Goal: Information Seeking & Learning: Learn about a topic

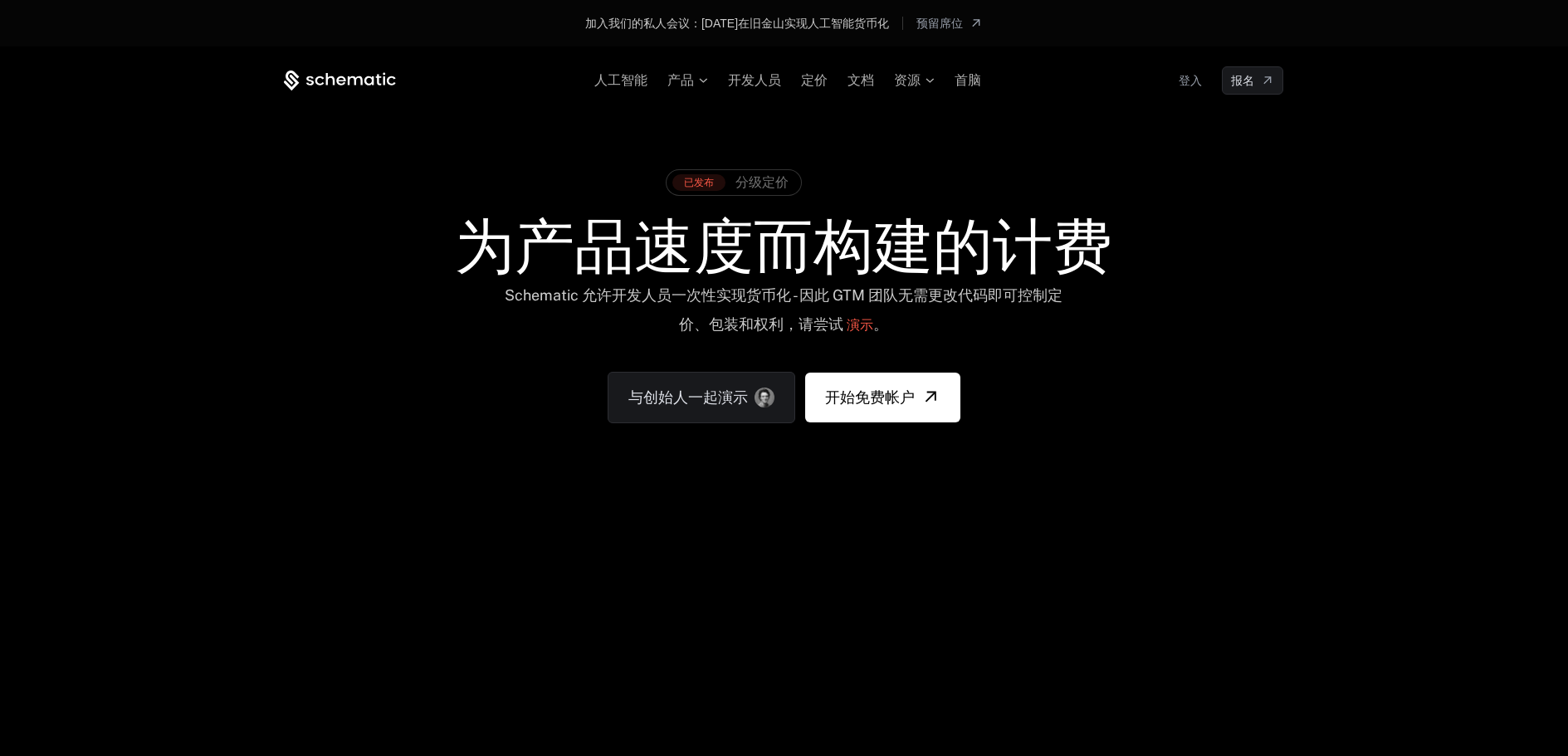
click at [680, 76] on font "产品" at bounding box center [680, 80] width 27 height 14
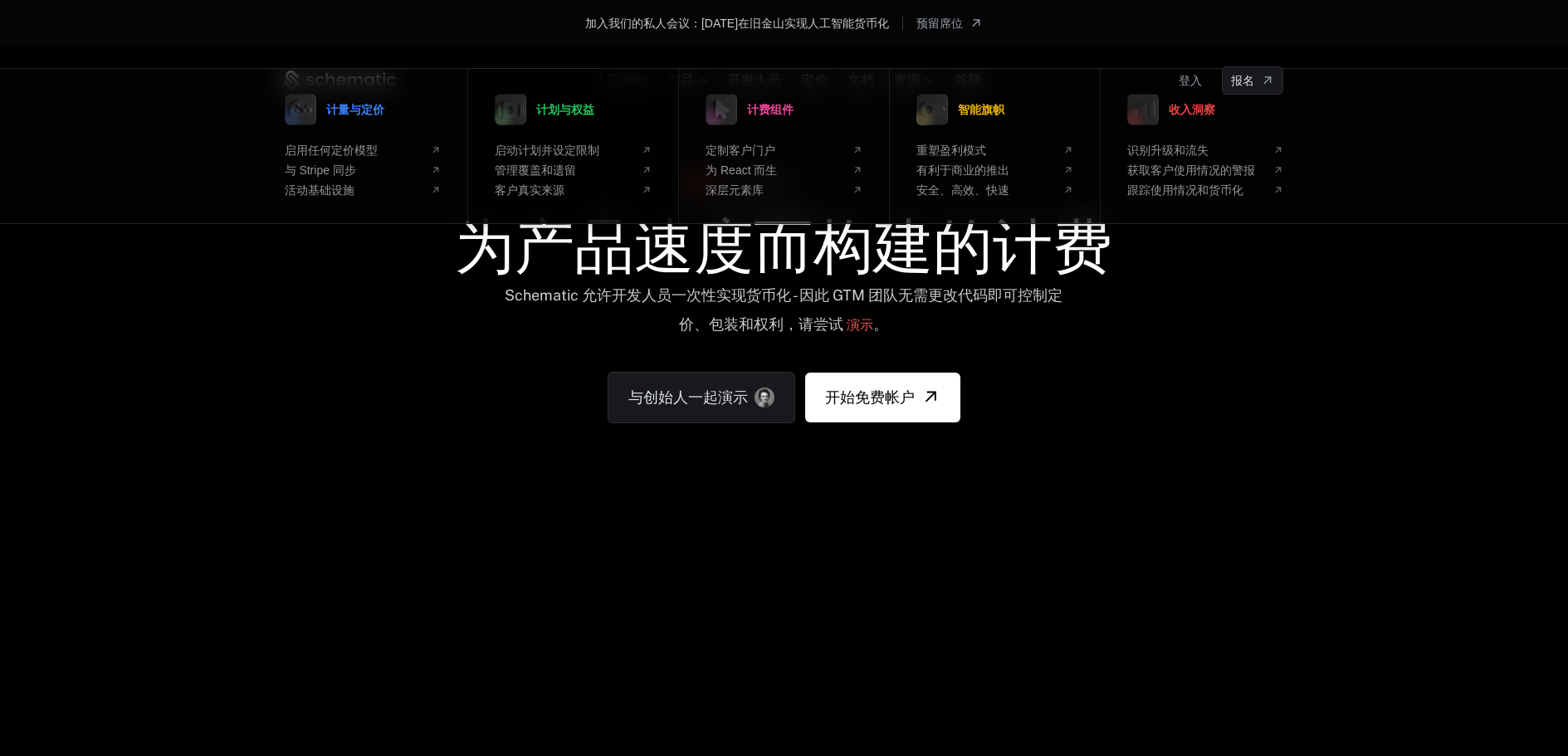
click at [571, 124] on link "计划与权益" at bounding box center [544, 109] width 100 height 41
click at [539, 114] on link "计划与权益" at bounding box center [544, 109] width 100 height 41
click at [346, 102] on link "计量与定价" at bounding box center [334, 109] width 100 height 41
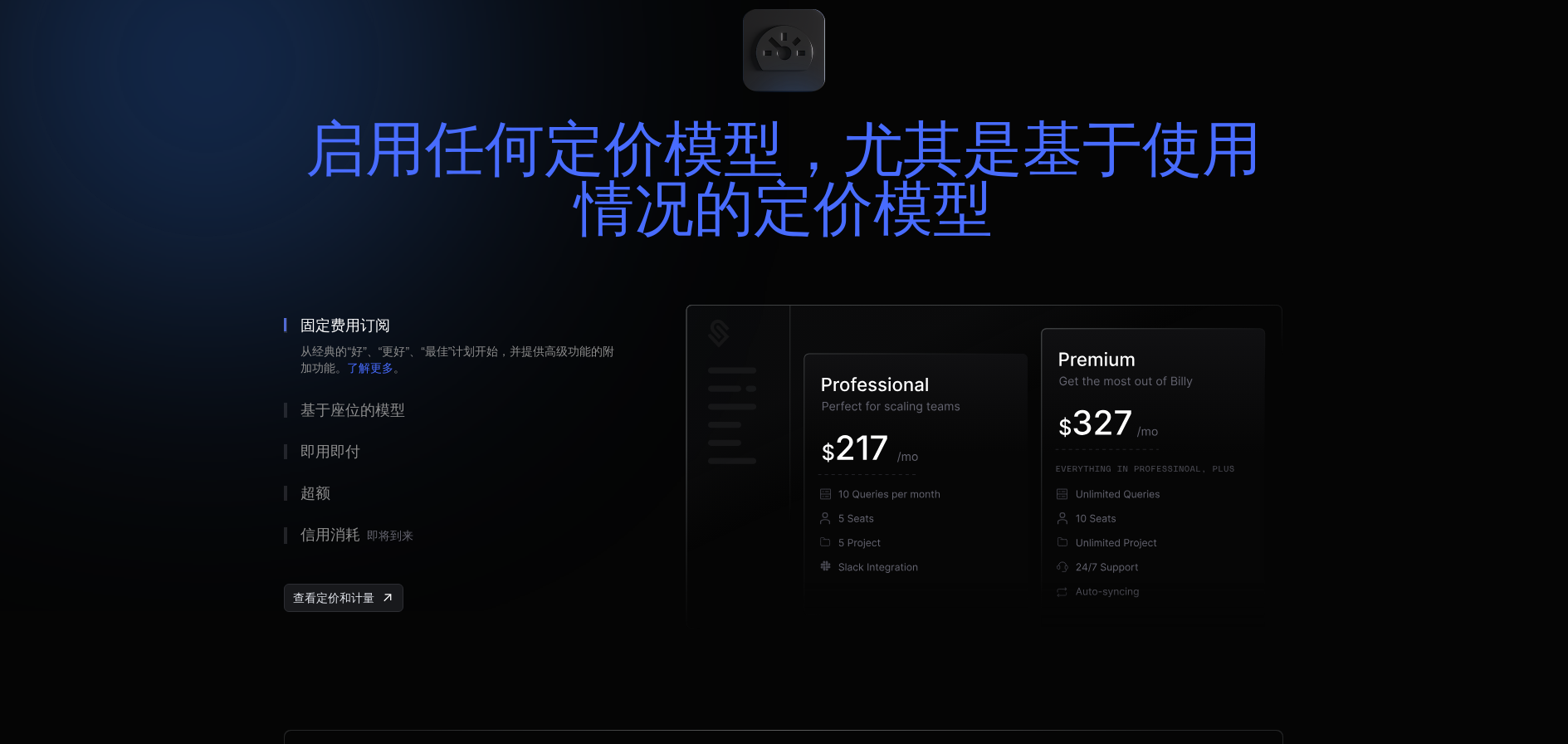
scroll to position [166, 0]
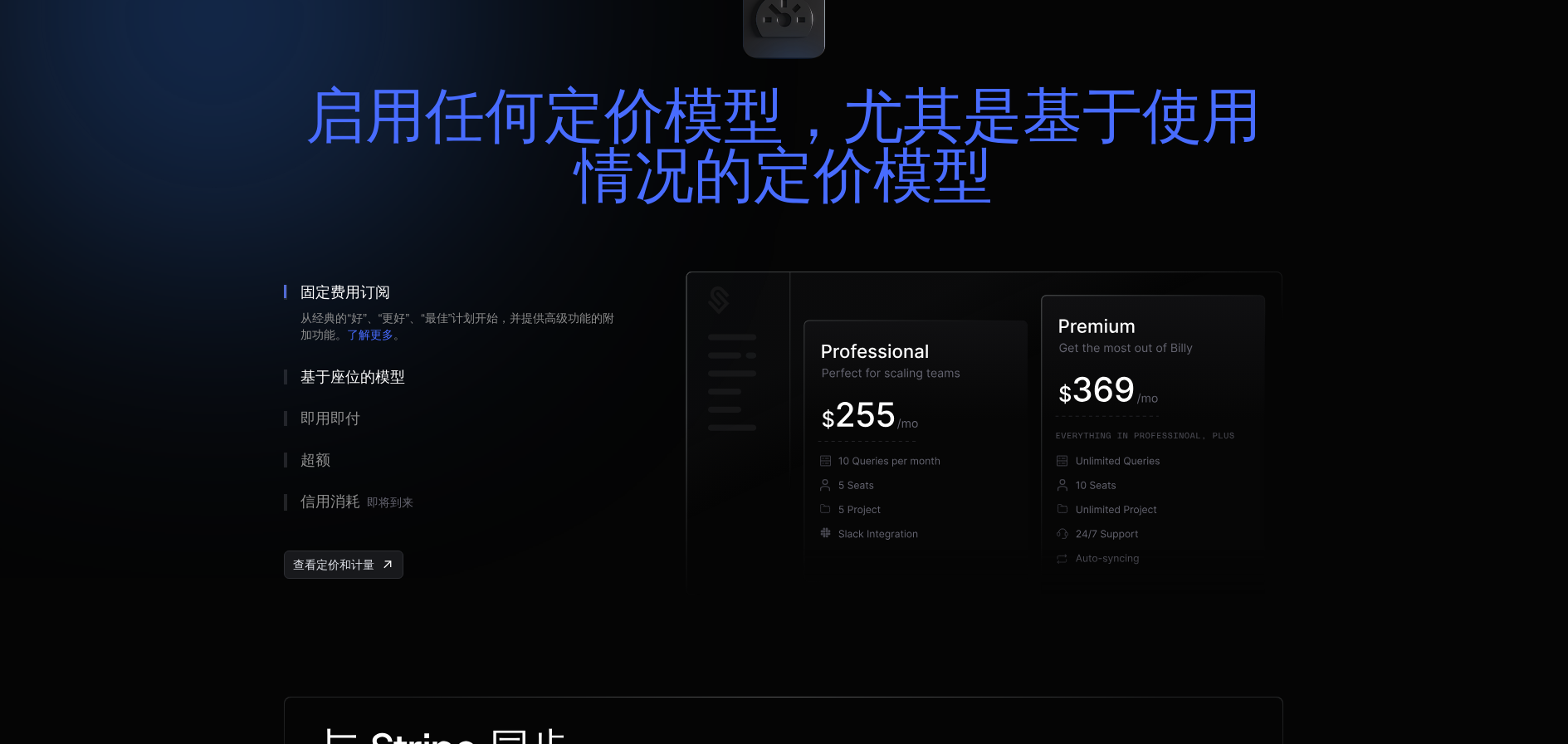
click at [362, 372] on font "基于座位的模型" at bounding box center [352, 377] width 104 height 16
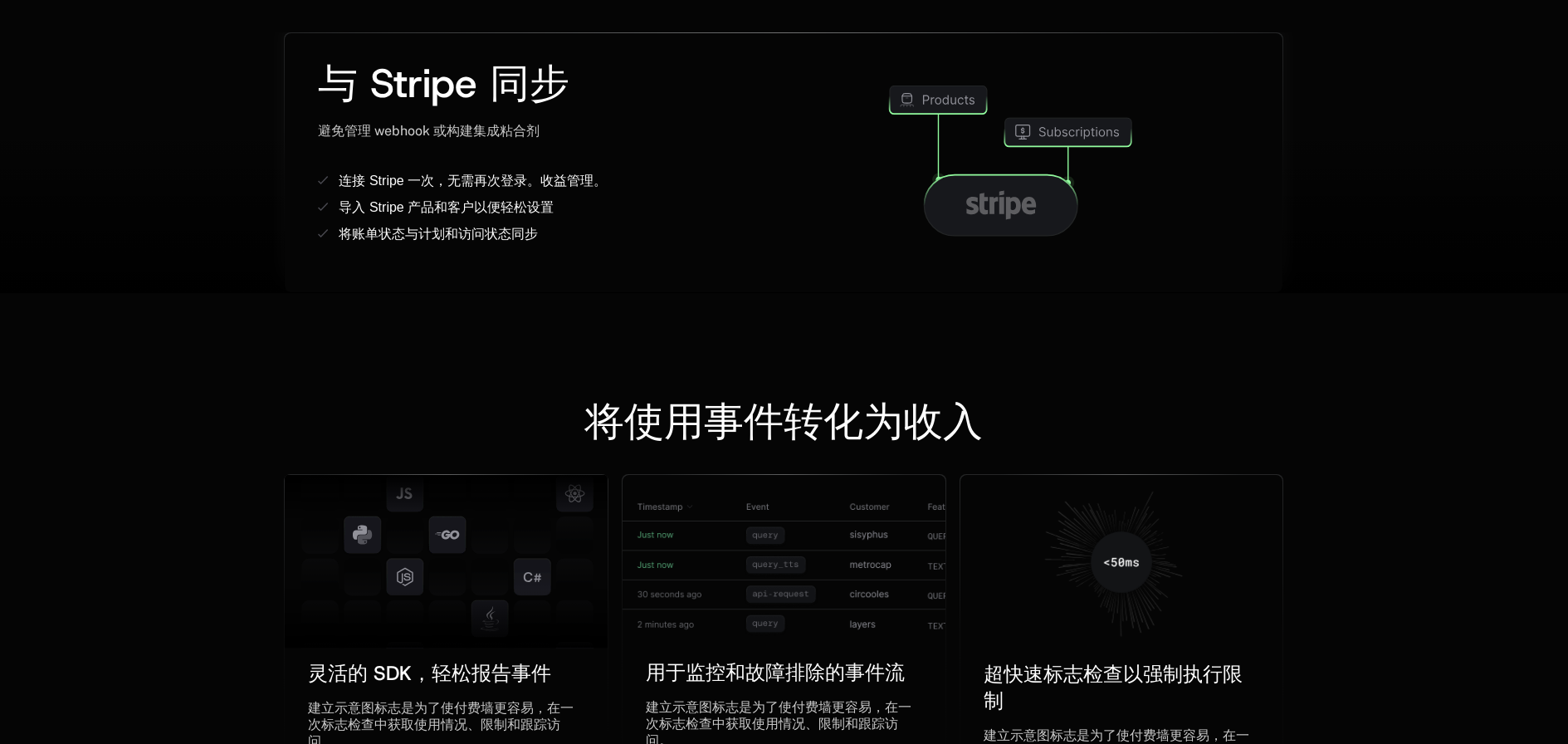
scroll to position [997, 0]
